Goal: Information Seeking & Learning: Learn about a topic

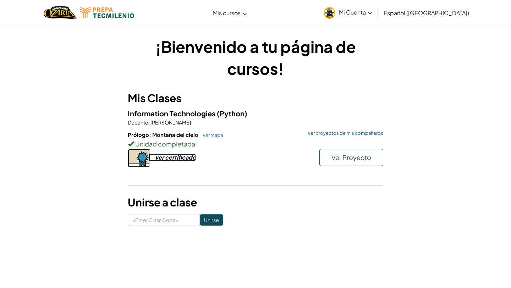
click at [191, 158] on div "ver certificado" at bounding box center [175, 157] width 41 height 7
click at [211, 134] on link "ver mapa" at bounding box center [210, 135] width 23 height 6
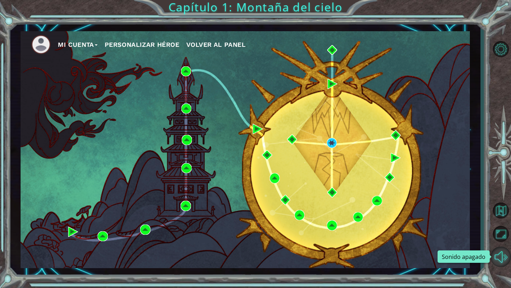
click at [500, 256] on button "Sonido apagado" at bounding box center [500, 256] width 21 height 21
click at [218, 41] on span "Volver al panel" at bounding box center [215, 44] width 59 height 7
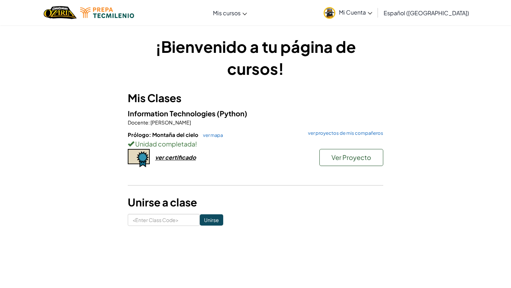
click at [435, 10] on span "Español ([GEOGRAPHIC_DATA])" at bounding box center [425, 12] width 85 height 7
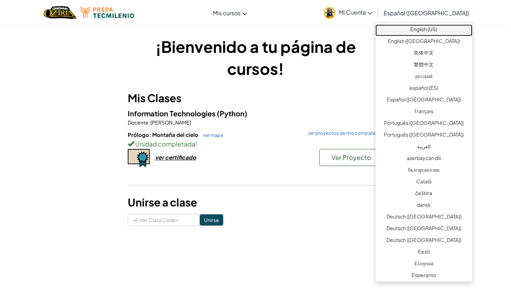
click at [429, 28] on link "English (US)" at bounding box center [423, 30] width 97 height 12
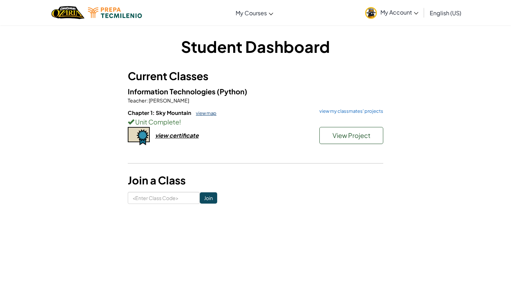
click at [205, 111] on link "view map" at bounding box center [204, 113] width 24 height 6
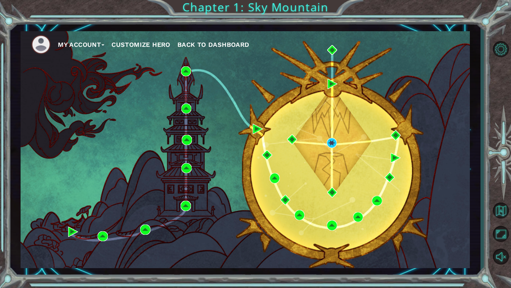
click at [198, 44] on span "Back to Dashboard" at bounding box center [213, 44] width 72 height 7
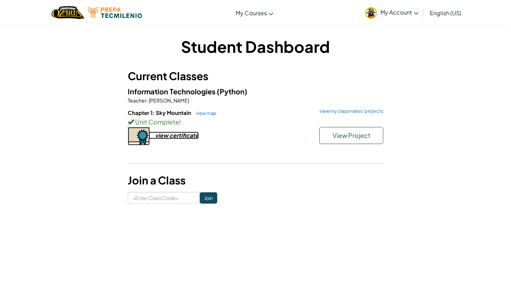
click at [166, 135] on div "view certificate" at bounding box center [177, 135] width 44 height 7
